Goal: Task Accomplishment & Management: Manage account settings

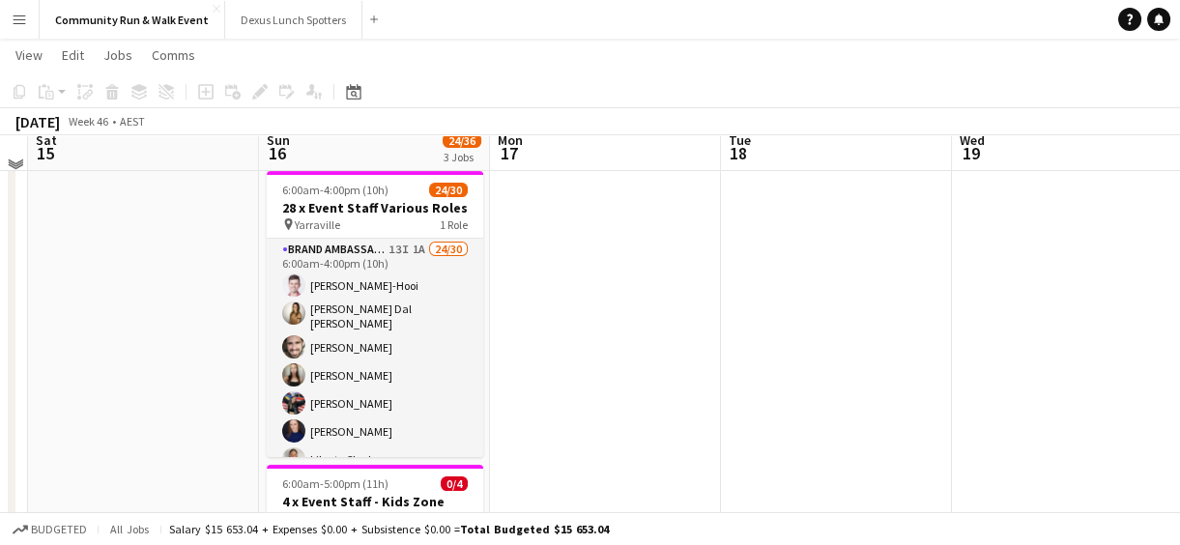
scroll to position [225, 0]
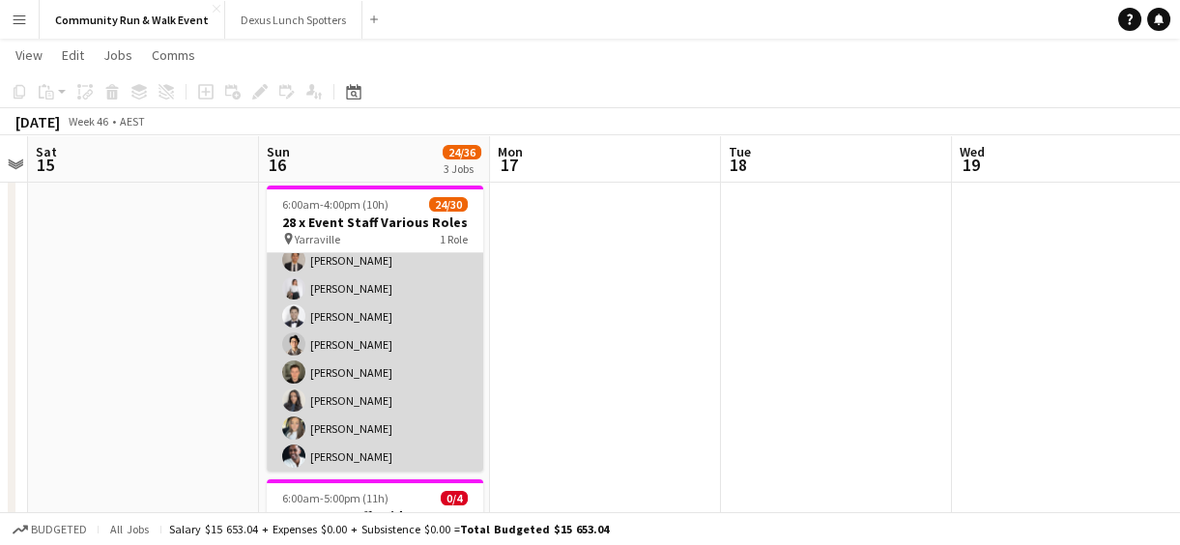
click at [361, 296] on app-card-role "Brand Ambassador Sun 13I 1A 24/30 6:00am-4:00pm (10h) Marlon Dance-Hooi Madelei…" at bounding box center [375, 313] width 217 height 885
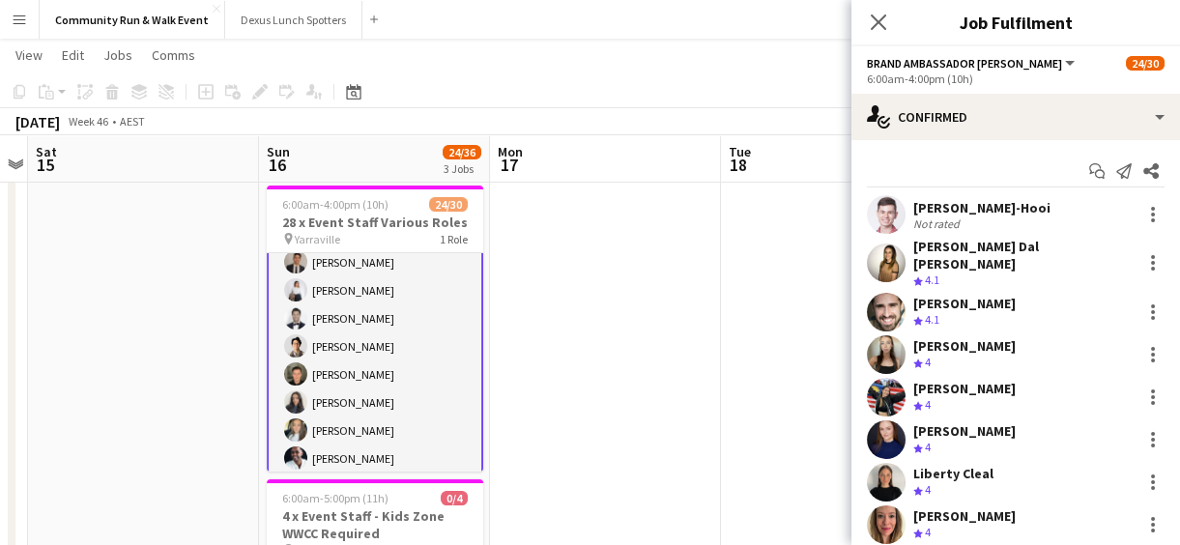
scroll to position [384, 0]
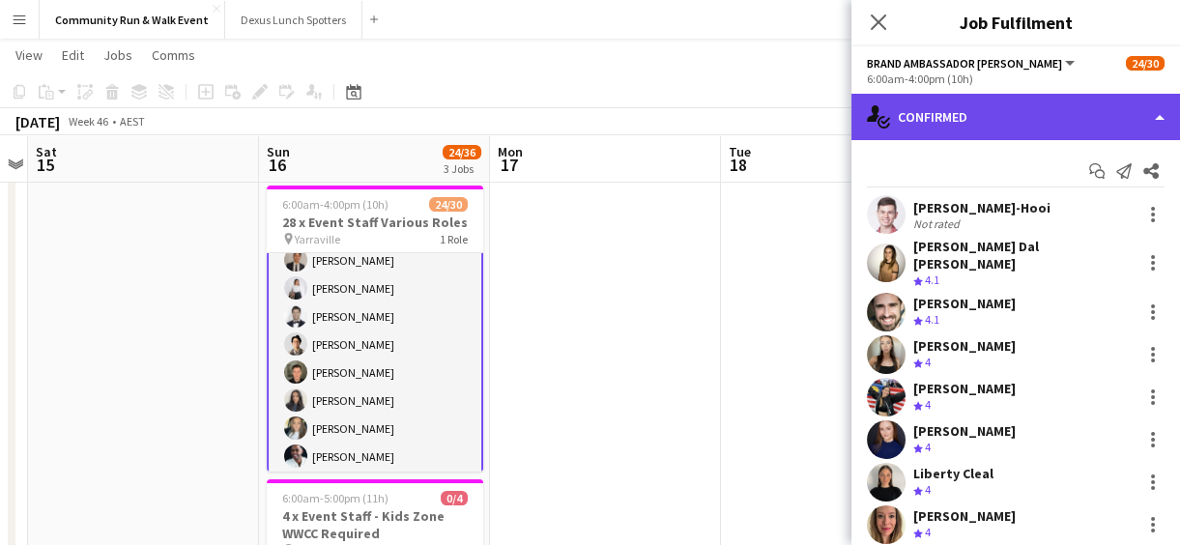
click at [957, 126] on div "single-neutral-actions-check-2 Confirmed" at bounding box center [1016, 117] width 329 height 46
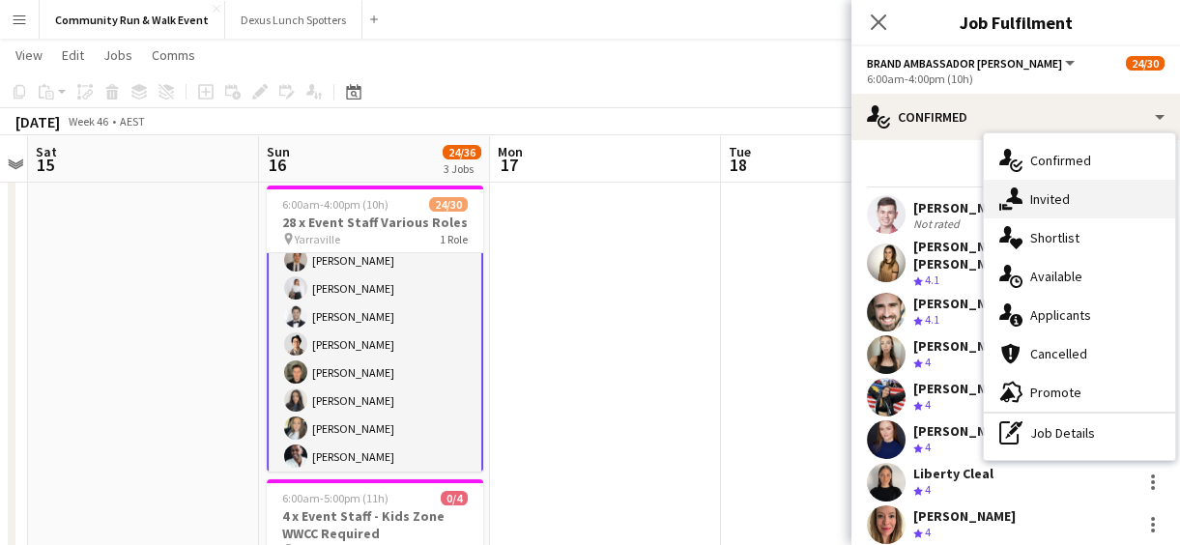
click at [1067, 211] on div "single-neutral-actions-share-1 Invited" at bounding box center [1079, 199] width 191 height 39
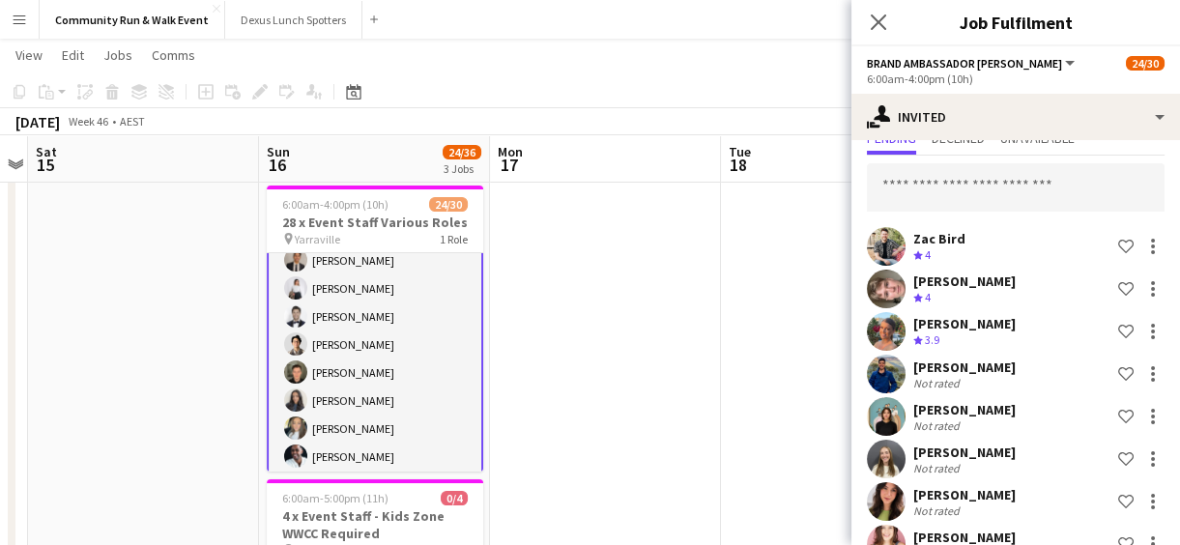
scroll to position [0, 0]
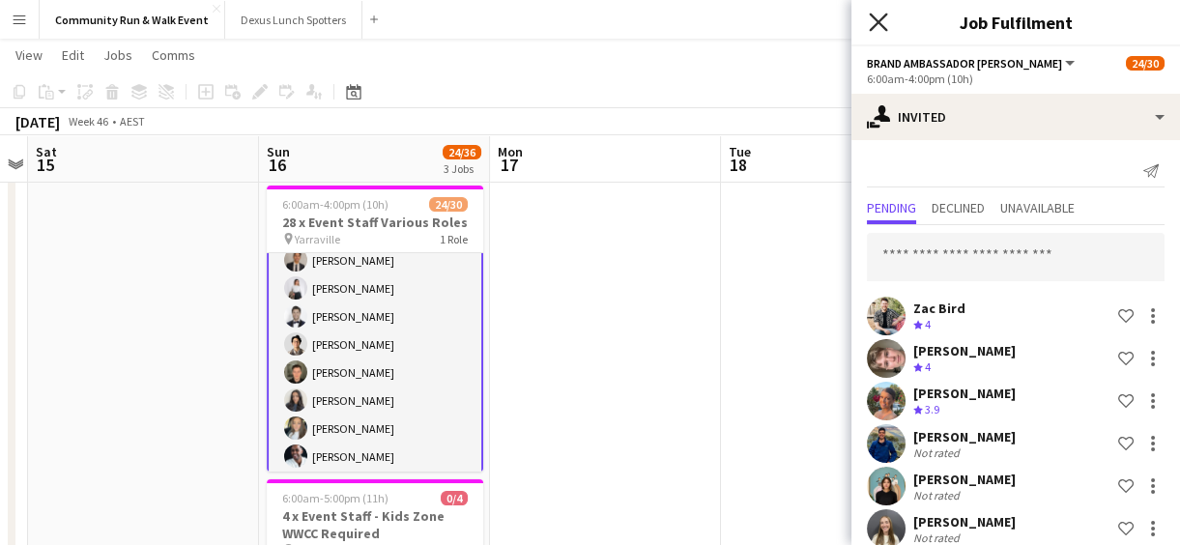
click at [869, 20] on icon "Close pop-in" at bounding box center [878, 22] width 18 height 18
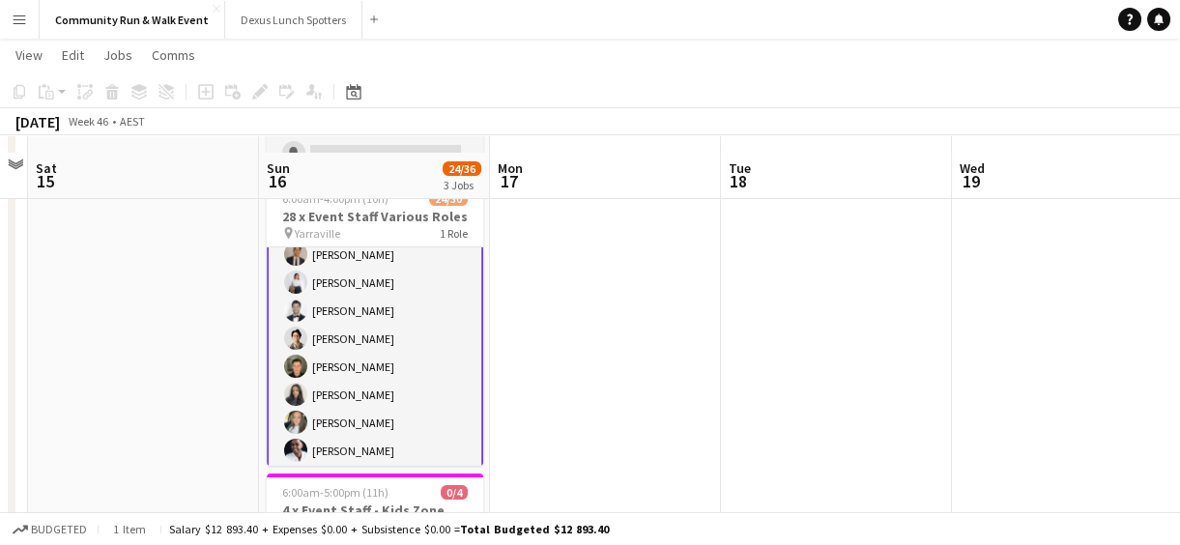
scroll to position [223, 0]
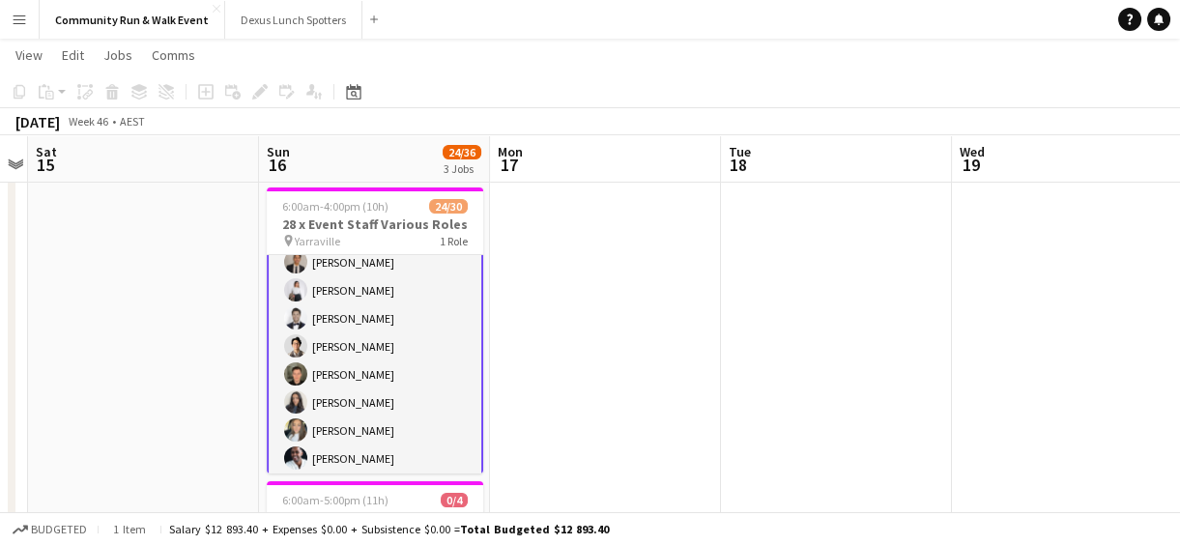
click at [368, 335] on app-card-role "Brand Ambassador Sun 13I 1A 24/30 6:00am-4:00pm (10h) Marlon Dance-Hooi Madelei…" at bounding box center [375, 315] width 217 height 888
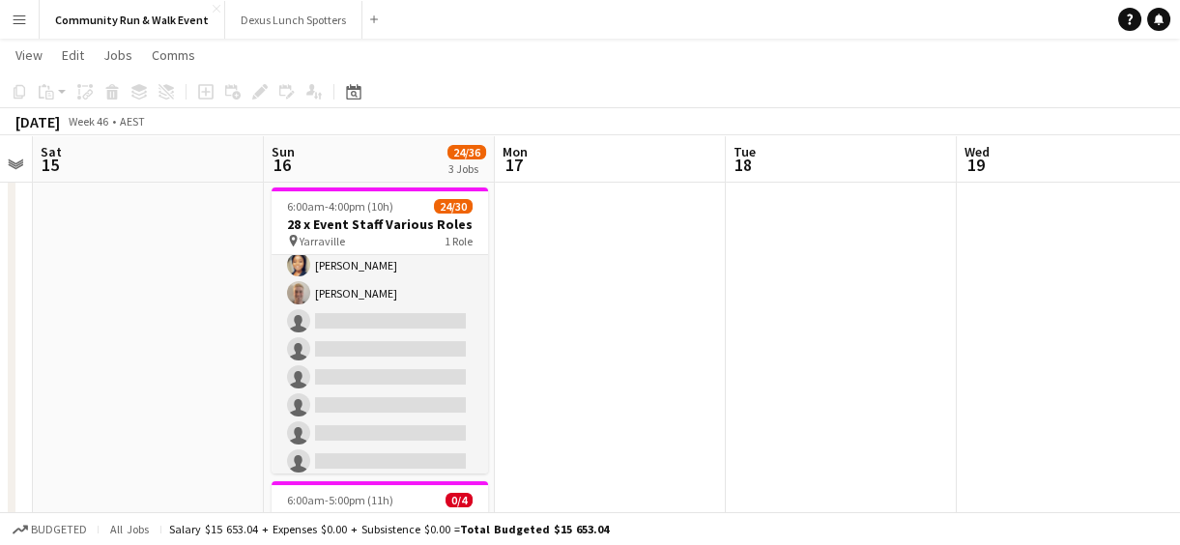
scroll to position [0, 662]
drag, startPoint x: 484, startPoint y: 476, endPoint x: 487, endPoint y: 250, distance: 225.3
click at [487, 250] on app-date-cell "6:00am-4:00pm (10h) 0/2 2 x Event Staff - Break Covers WWCC Required pin Yarrav…" at bounding box center [377, 375] width 231 height 765
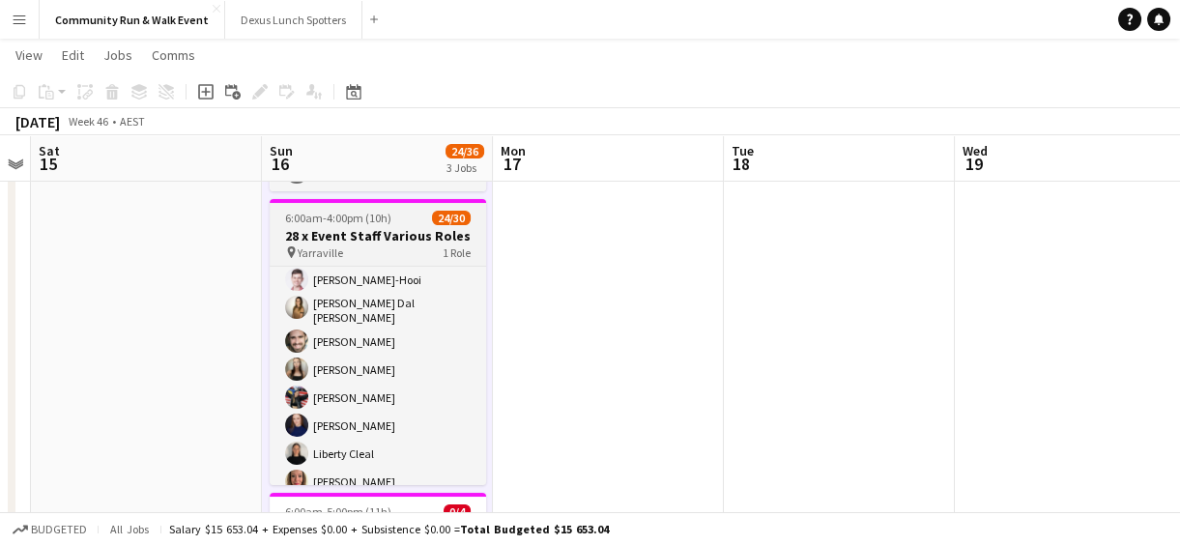
scroll to position [0, 0]
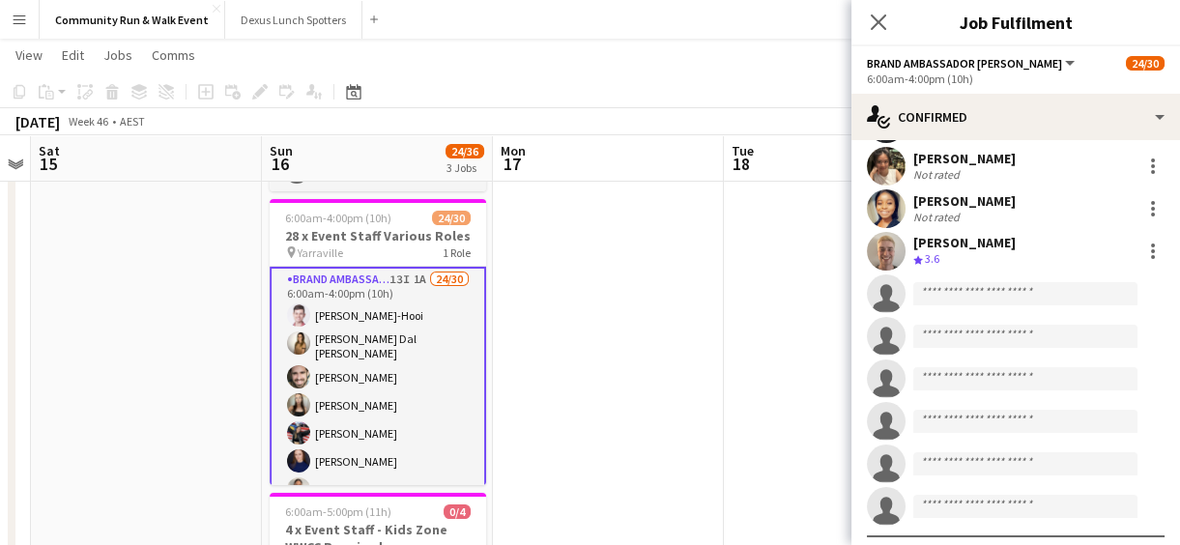
scroll to position [977, 0]
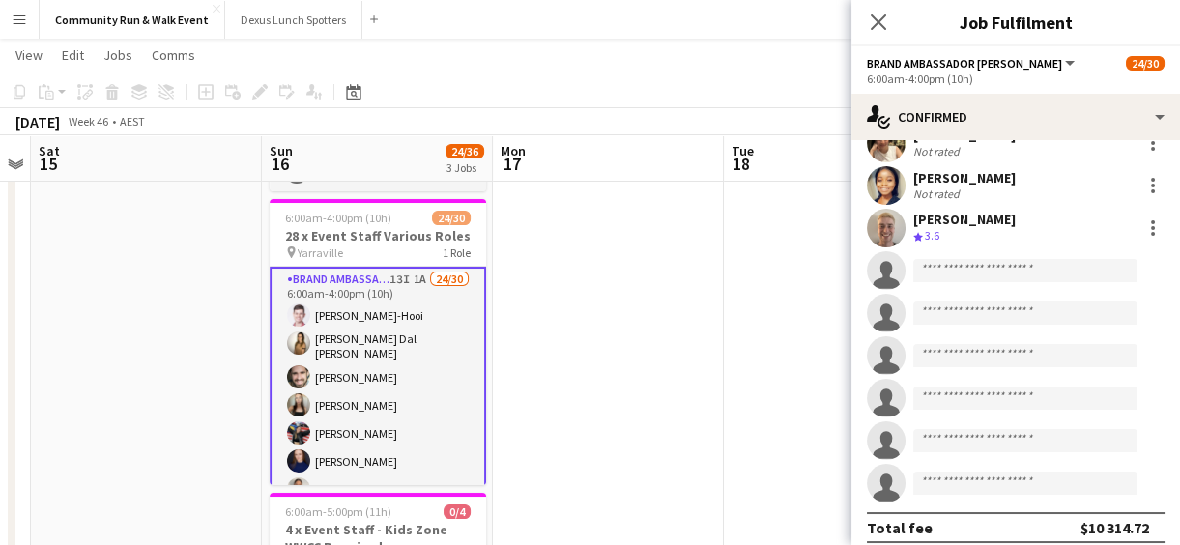
click at [693, 305] on app-date-cell at bounding box center [608, 387] width 231 height 765
